Goal: Information Seeking & Learning: Find specific fact

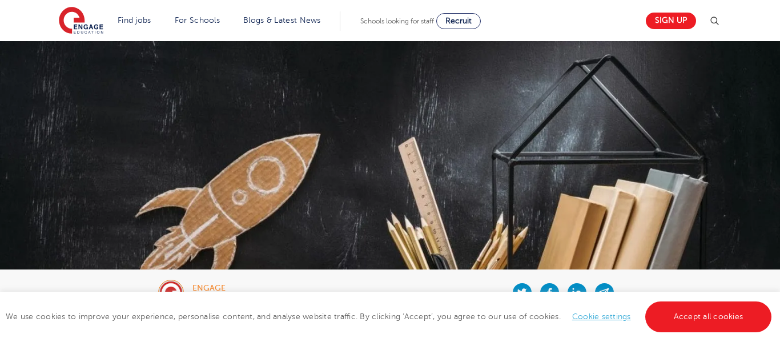
click at [703, 326] on link "Accept all cookies" at bounding box center [708, 316] width 127 height 31
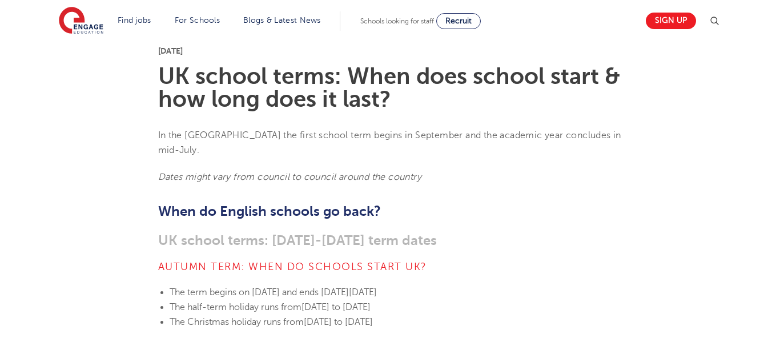
scroll to position [290, 0]
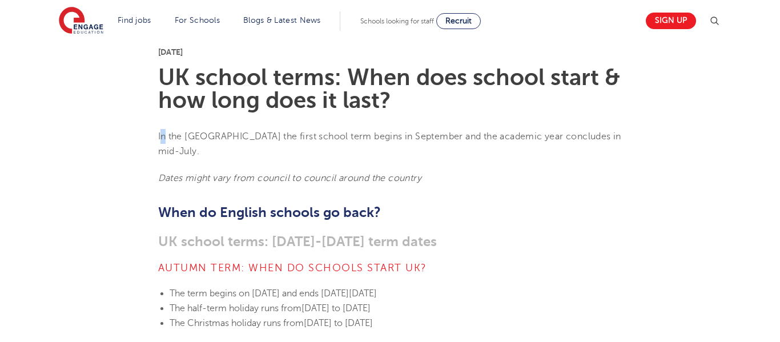
click at [164, 134] on span "In the [GEOGRAPHIC_DATA] the first school term begins in September and the acad…" at bounding box center [389, 143] width 463 height 25
click at [158, 135] on span "In the [GEOGRAPHIC_DATA] the first school term begins in September and the acad…" at bounding box center [389, 143] width 463 height 25
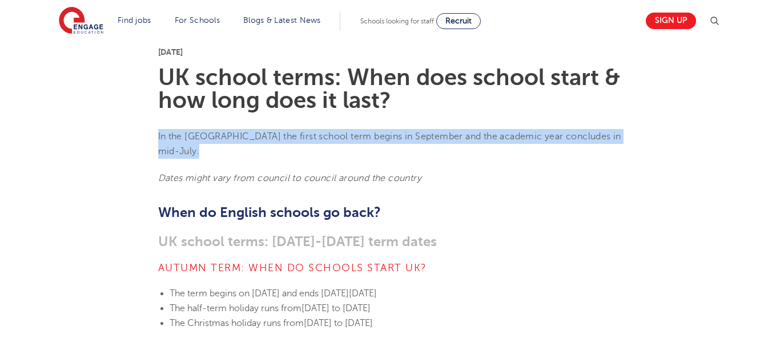
drag, startPoint x: 158, startPoint y: 135, endPoint x: 587, endPoint y: 144, distance: 429.3
copy span "In the [GEOGRAPHIC_DATA] the first school term begins in September and the acad…"
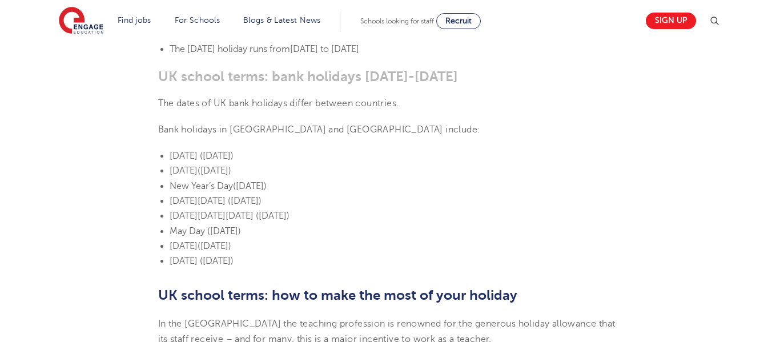
scroll to position [647, 0]
drag, startPoint x: 158, startPoint y: 141, endPoint x: 372, endPoint y: 241, distance: 237.0
click at [372, 241] on ul "[DATE] ([DATE]) [DATE] ([DATE]) New Year’s Day ([DATE]) [DATE][DATE] ([DATE]) […" at bounding box center [390, 207] width 464 height 120
copy ul "[DATE] ([DATE]) [DATE] ([DATE]) New Year’s Day ([DATE]) [DATE][DATE] ([DATE]) […"
